Goal: Information Seeking & Learning: Learn about a topic

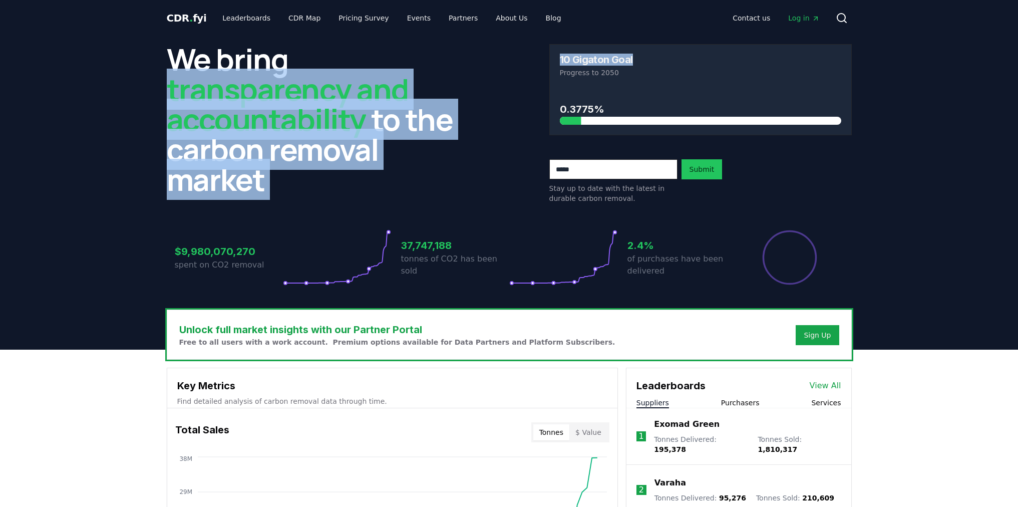
drag, startPoint x: 635, startPoint y: 61, endPoint x: 507, endPoint y: 65, distance: 128.2
click at [507, 65] on div "We bring transparency and accountability to the carbon removal market 10 Gigato…" at bounding box center [509, 123] width 685 height 159
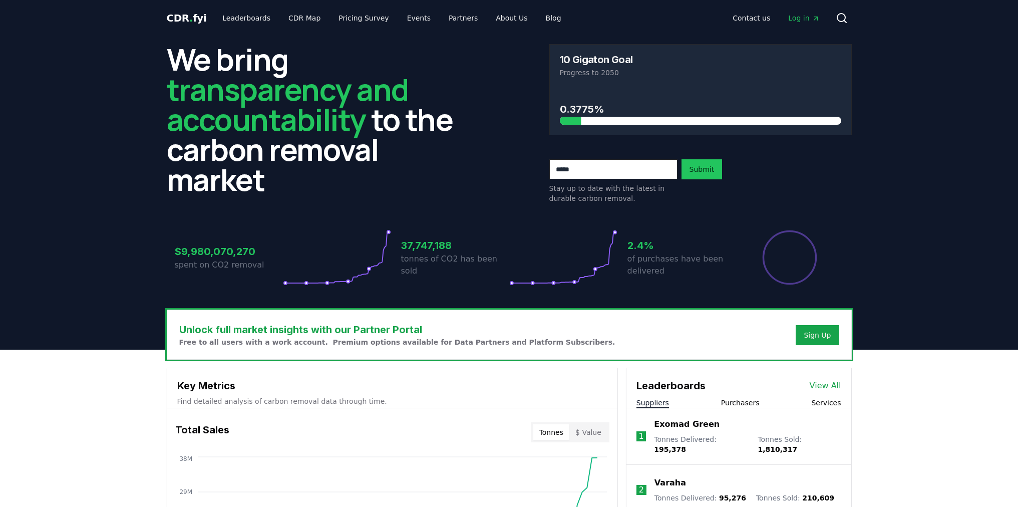
click at [594, 68] on p "Progress to 2050" at bounding box center [700, 73] width 281 height 10
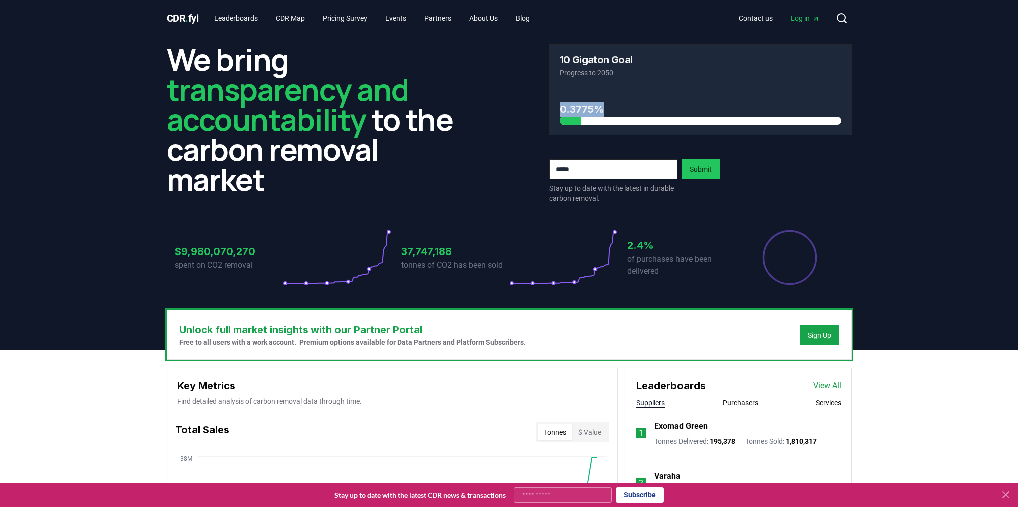
drag, startPoint x: 602, startPoint y: 109, endPoint x: 558, endPoint y: 113, distance: 44.3
click at [558, 113] on div "0.3775%" at bounding box center [700, 111] width 301 height 47
click at [558, 110] on div "0.3775%" at bounding box center [700, 111] width 301 height 47
drag, startPoint x: 597, startPoint y: 110, endPoint x: 546, endPoint y: 105, distance: 51.3
click at [546, 105] on div "We bring transparency and accountability to the carbon removal market 10 Gigato…" at bounding box center [509, 123] width 685 height 159
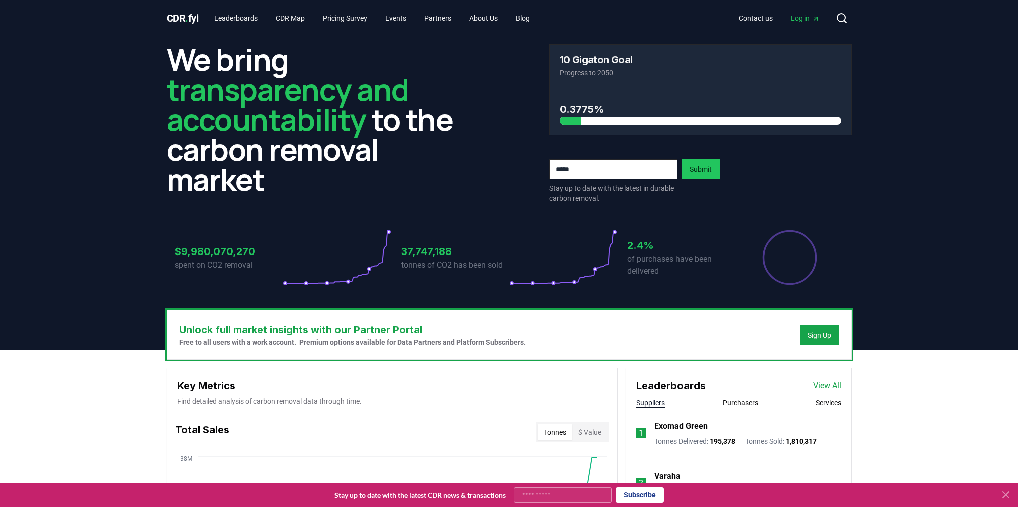
click at [683, 195] on div "Stay up to date with the latest in durable carbon removal. Submit" at bounding box center [700, 181] width 302 height 44
click at [681, 193] on div "Stay up to date with the latest in durable carbon removal. Submit" at bounding box center [700, 181] width 302 height 44
click at [607, 126] on div "0.3775%" at bounding box center [700, 111] width 301 height 47
click at [597, 77] on p "Progress to 2050" at bounding box center [700, 73] width 281 height 10
click at [596, 75] on p "Progress to 2050" at bounding box center [700, 73] width 281 height 10
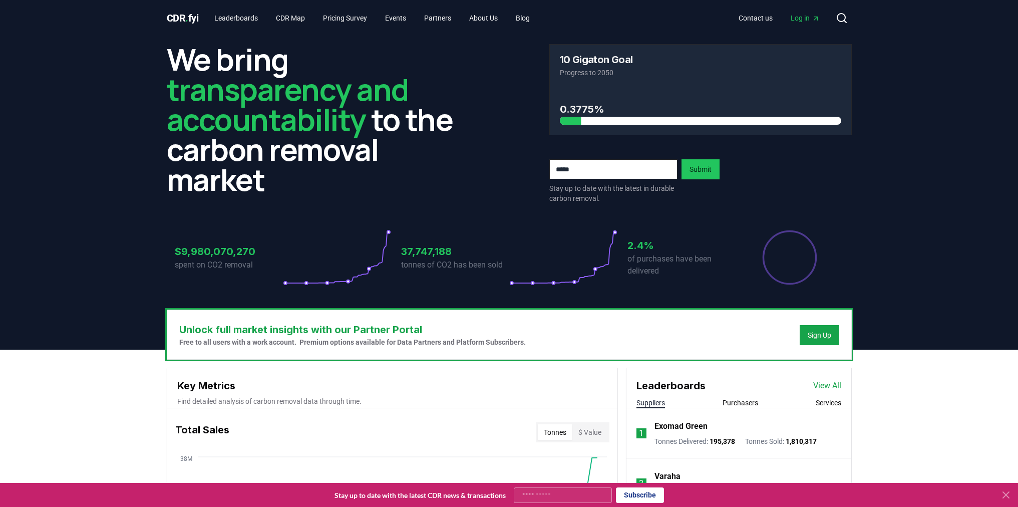
click at [571, 113] on h3 "0.3775%" at bounding box center [700, 109] width 281 height 15
drag, startPoint x: 569, startPoint y: 108, endPoint x: 591, endPoint y: 108, distance: 22.0
click at [591, 108] on h3 "0.3775%" at bounding box center [700, 109] width 281 height 15
drag, startPoint x: 595, startPoint y: 109, endPoint x: 581, endPoint y: 110, distance: 14.1
click at [582, 110] on h3 "0.3775%" at bounding box center [700, 109] width 281 height 15
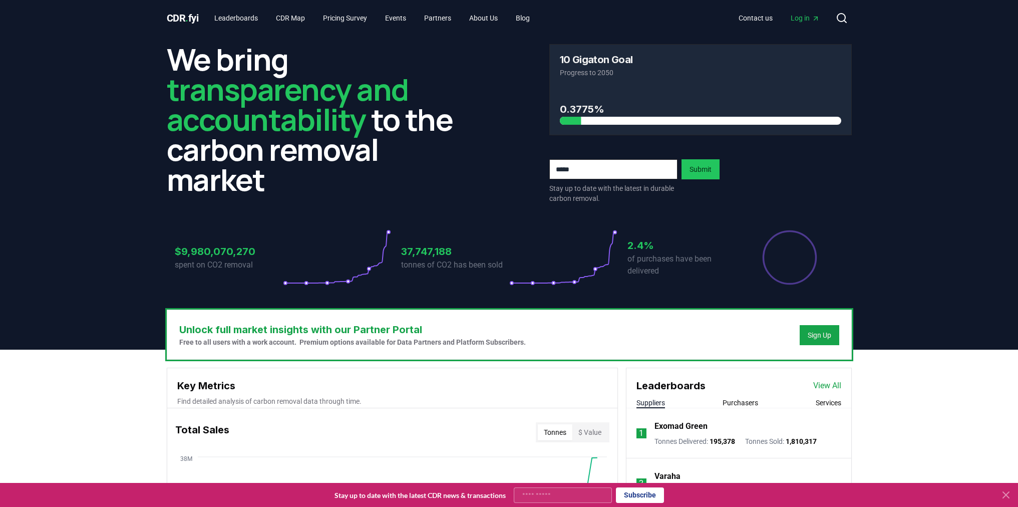
drag, startPoint x: 597, startPoint y: 109, endPoint x: 605, endPoint y: 113, distance: 9.0
click at [597, 109] on h3 "0.3775%" at bounding box center [700, 109] width 281 height 15
drag, startPoint x: 606, startPoint y: 113, endPoint x: 571, endPoint y: 108, distance: 35.9
click at [571, 108] on h3 "0.3775%" at bounding box center [700, 109] width 281 height 15
drag, startPoint x: 131, startPoint y: 363, endPoint x: 125, endPoint y: 376, distance: 14.6
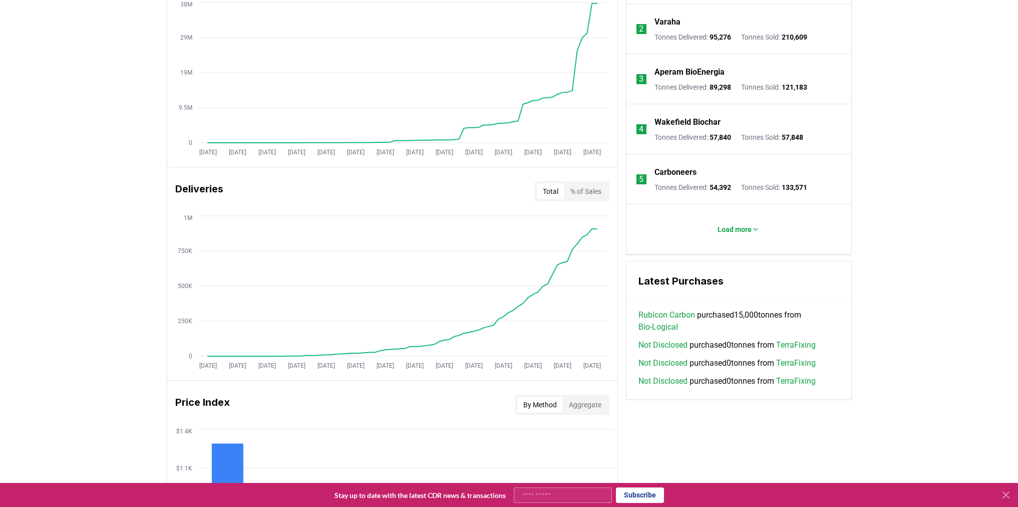
scroll to position [644, 0]
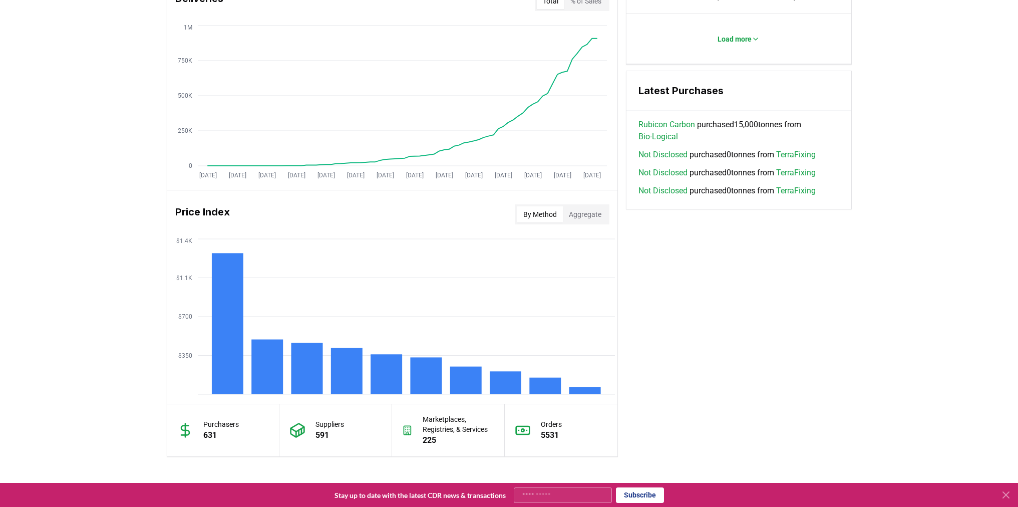
click at [769, 379] on div "Key Metrics Find detailed analysis of carbon removal data through time. Total S…" at bounding box center [509, 89] width 685 height 733
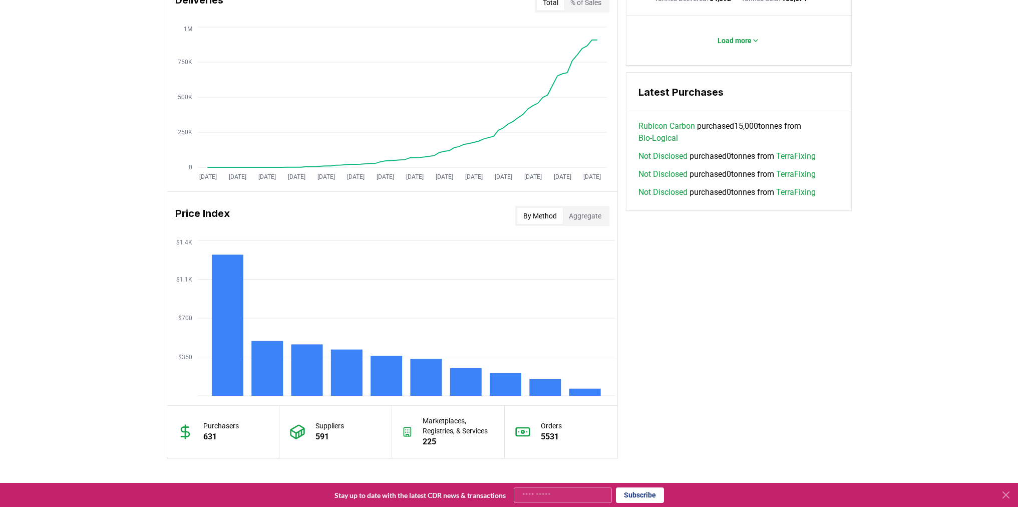
drag, startPoint x: 764, startPoint y: 377, endPoint x: 773, endPoint y: 373, distance: 9.9
click at [767, 377] on div "Key Metrics Find detailed analysis of carbon removal data through time. Total S…" at bounding box center [509, 91] width 685 height 733
click at [770, 368] on div "Key Metrics Find detailed analysis of carbon removal data through time. Total S…" at bounding box center [509, 91] width 685 height 733
click at [772, 381] on div "Key Metrics Find detailed analysis of carbon removal data through time. Total S…" at bounding box center [509, 91] width 685 height 733
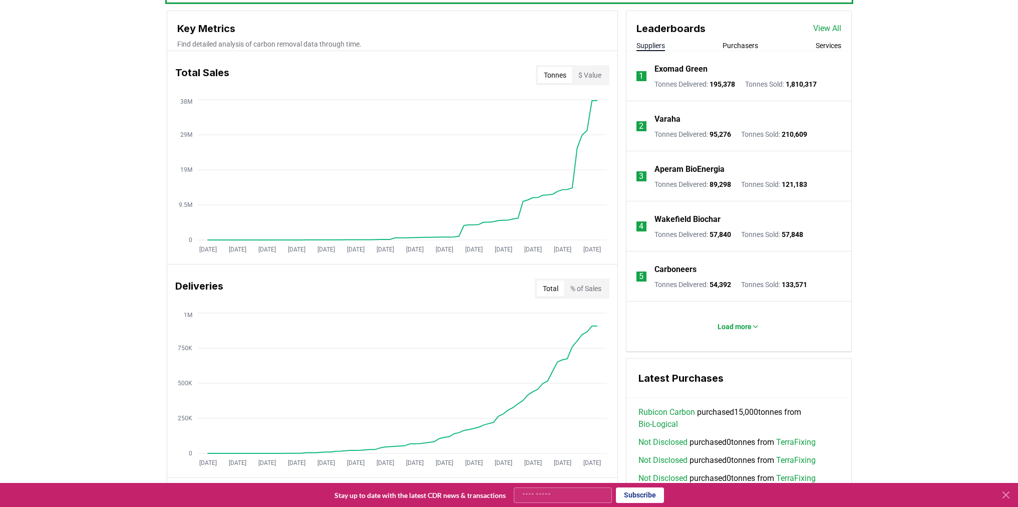
scroll to position [0, 0]
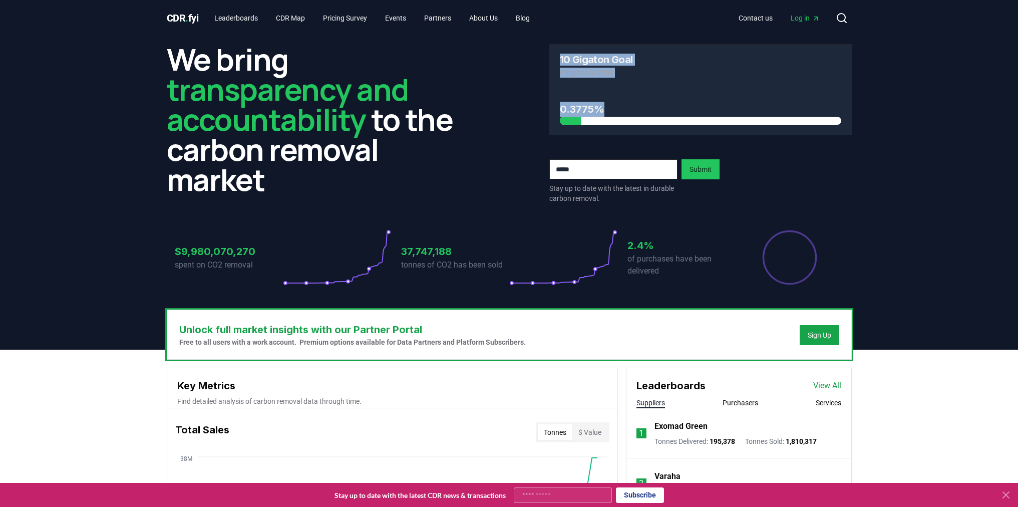
drag, startPoint x: 543, startPoint y: 53, endPoint x: 823, endPoint y: 114, distance: 286.5
click at [823, 114] on div "We bring transparency and accountability to the carbon removal market 10 Gigato…" at bounding box center [509, 123] width 685 height 159
drag, startPoint x: 617, startPoint y: 109, endPoint x: 539, endPoint y: 103, distance: 78.8
click at [539, 103] on div "We bring transparency and accountability to the carbon removal market 10 Gigato…" at bounding box center [509, 123] width 685 height 159
drag, startPoint x: 546, startPoint y: 112, endPoint x: 556, endPoint y: 116, distance: 10.8
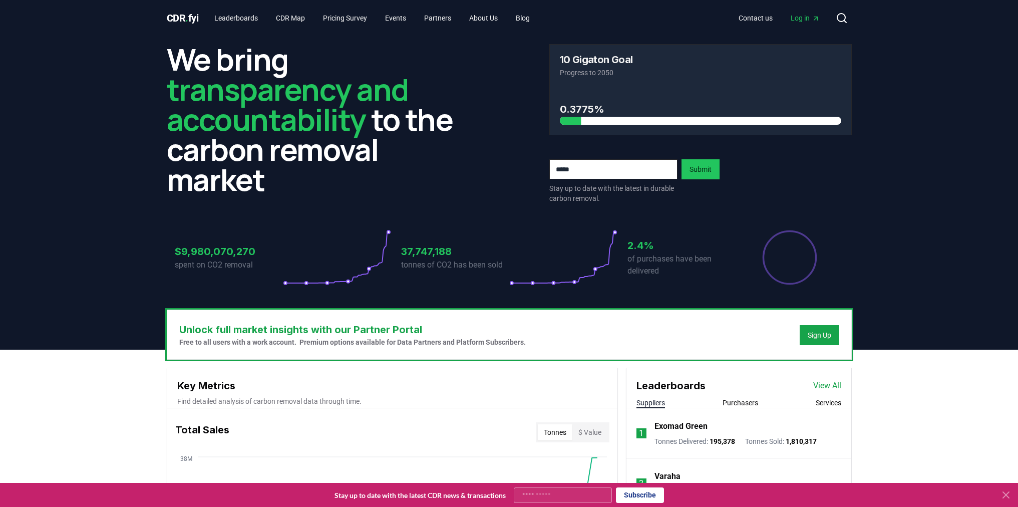
click at [545, 113] on div "We bring transparency and accountability to the carbon removal market 10 Gigato…" at bounding box center [509, 123] width 685 height 159
drag, startPoint x: 596, startPoint y: 112, endPoint x: 543, endPoint y: 106, distance: 53.9
click at [543, 106] on div "We bring transparency and accountability to the carbon removal market 10 Gigato…" at bounding box center [509, 123] width 685 height 159
click at [585, 111] on h3 "0.3775%" at bounding box center [700, 109] width 281 height 15
drag, startPoint x: 572, startPoint y: 108, endPoint x: 587, endPoint y: 108, distance: 15.0
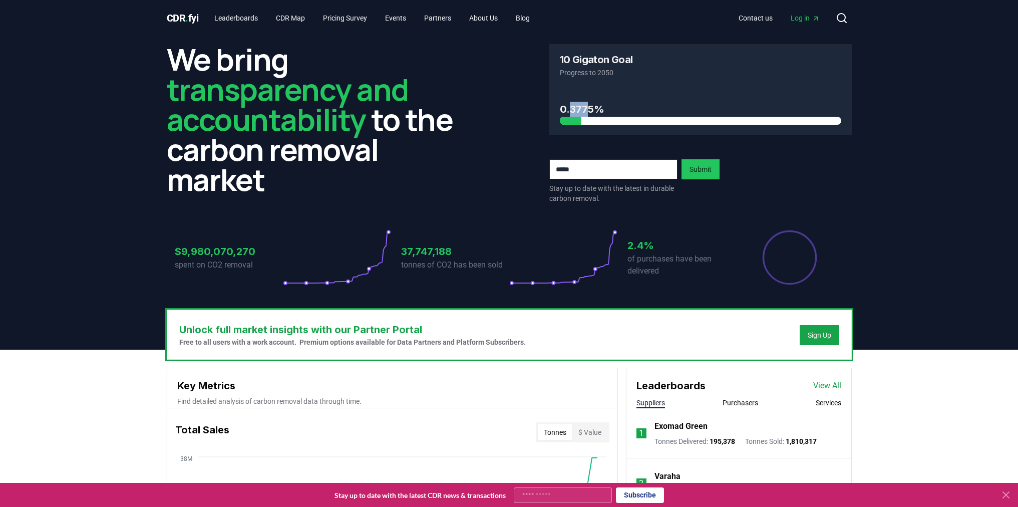
click at [587, 108] on h3 "0.3775%" at bounding box center [700, 109] width 281 height 15
drag, startPoint x: 566, startPoint y: 65, endPoint x: 633, endPoint y: 59, distance: 67.4
click at [633, 59] on div "10 Gigaton Goal Progress to 2050" at bounding box center [700, 66] width 301 height 43
drag, startPoint x: 568, startPoint y: 109, endPoint x: 585, endPoint y: 110, distance: 17.1
click at [585, 110] on h3 "0.3775%" at bounding box center [700, 109] width 281 height 15
